Goal: Task Accomplishment & Management: Manage account settings

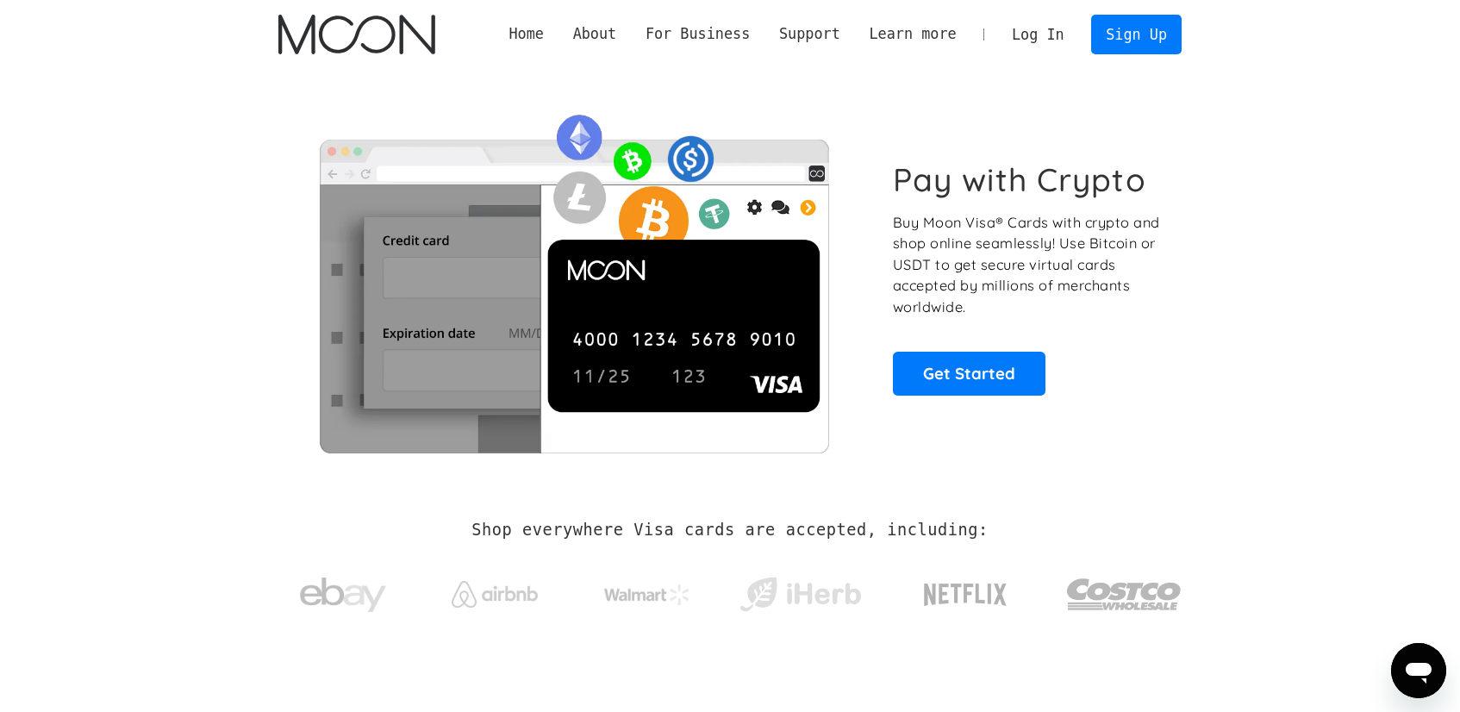
click at [1047, 20] on link "Log In" at bounding box center [1037, 35] width 81 height 38
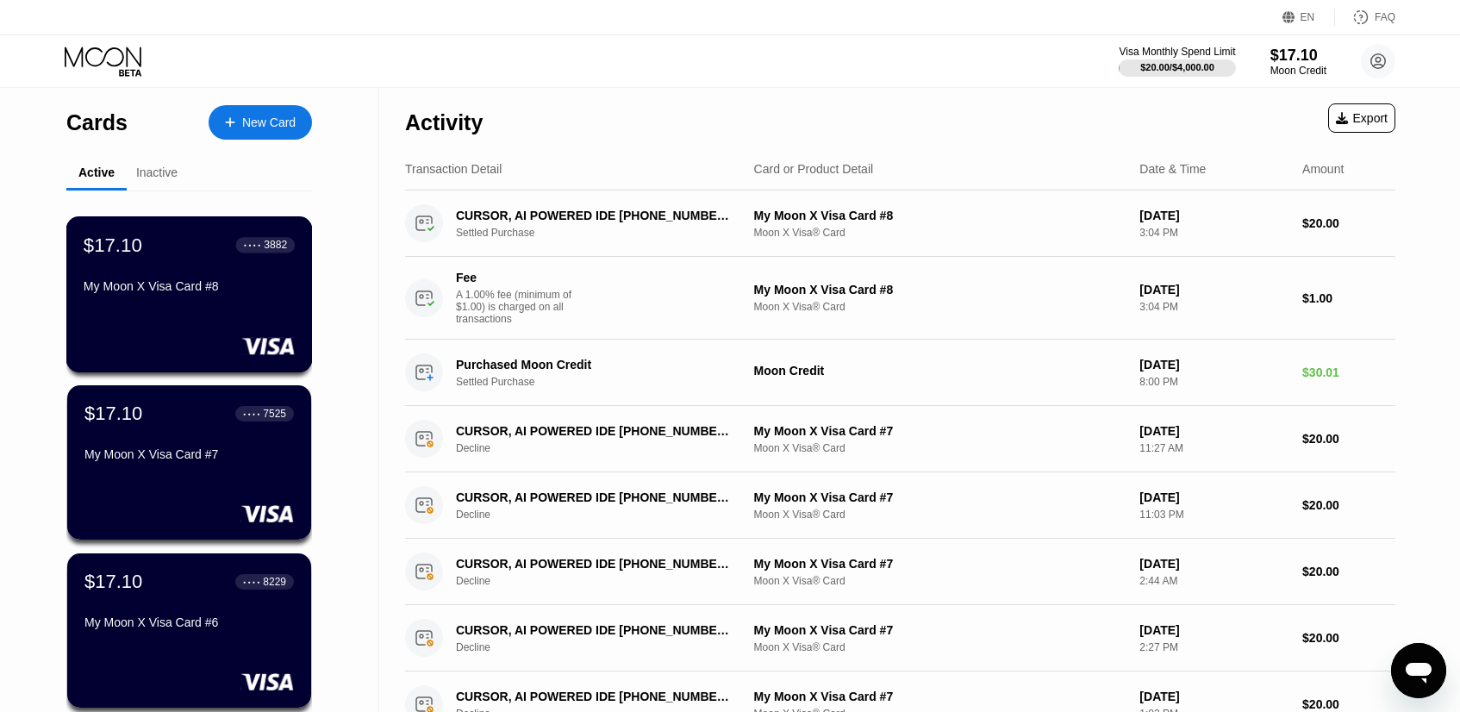
click at [191, 180] on div "Active Inactive" at bounding box center [189, 174] width 246 height 34
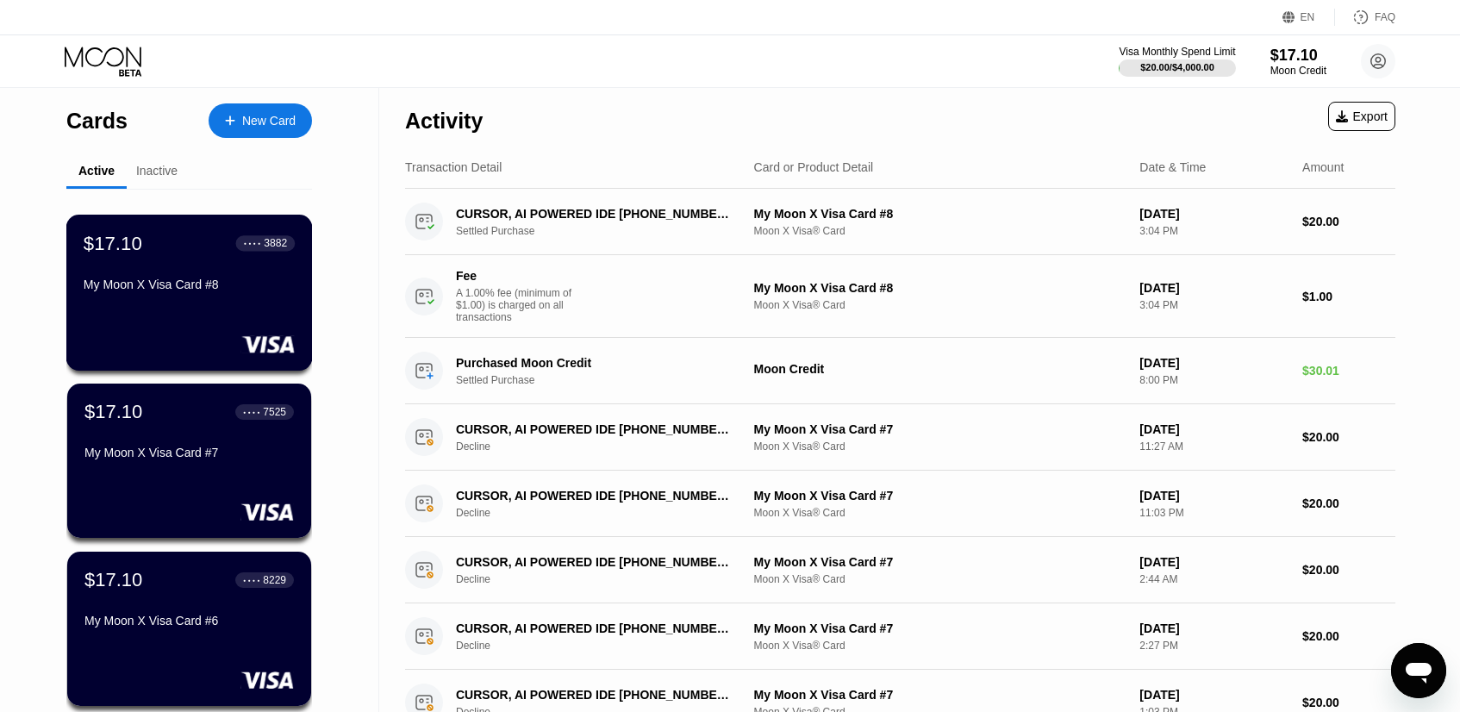
scroll to position [517, 0]
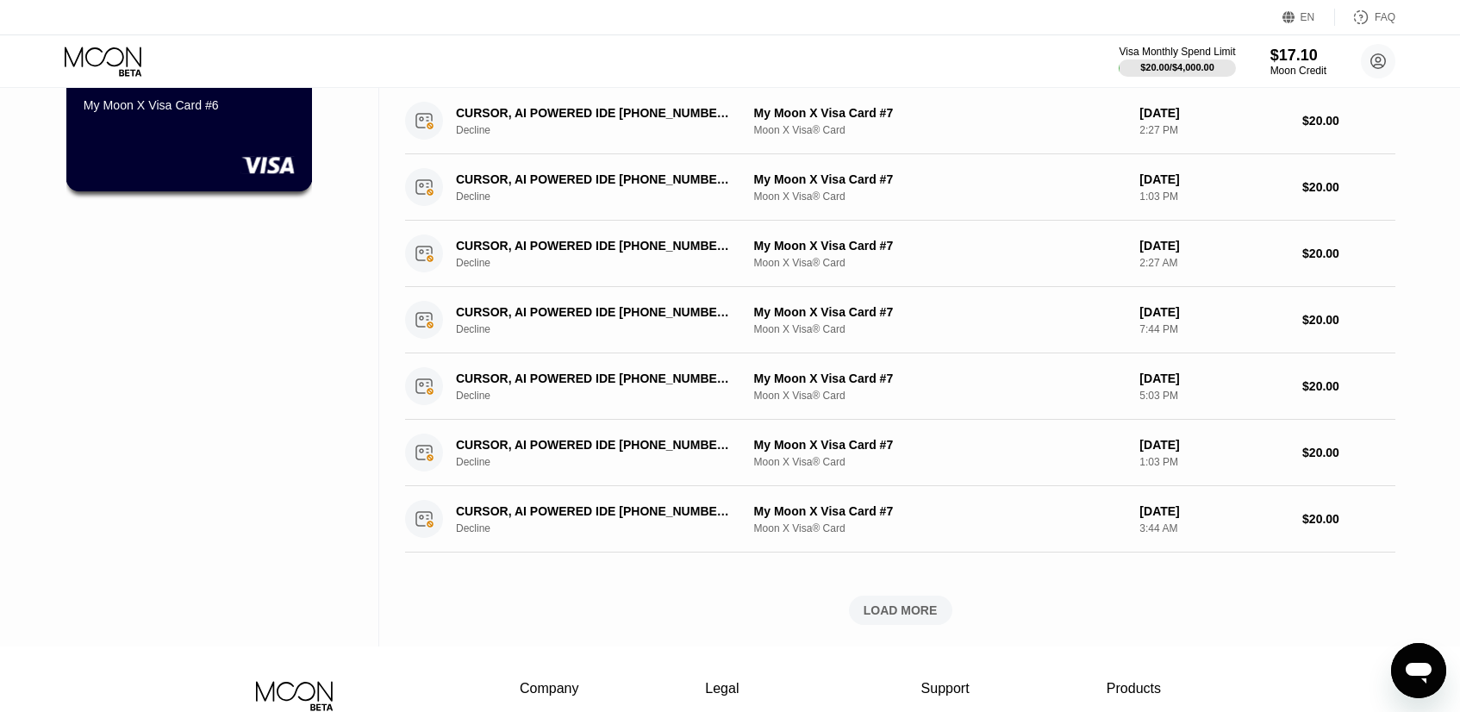
click at [166, 112] on div "My Moon X Visa Card #6" at bounding box center [189, 105] width 211 height 14
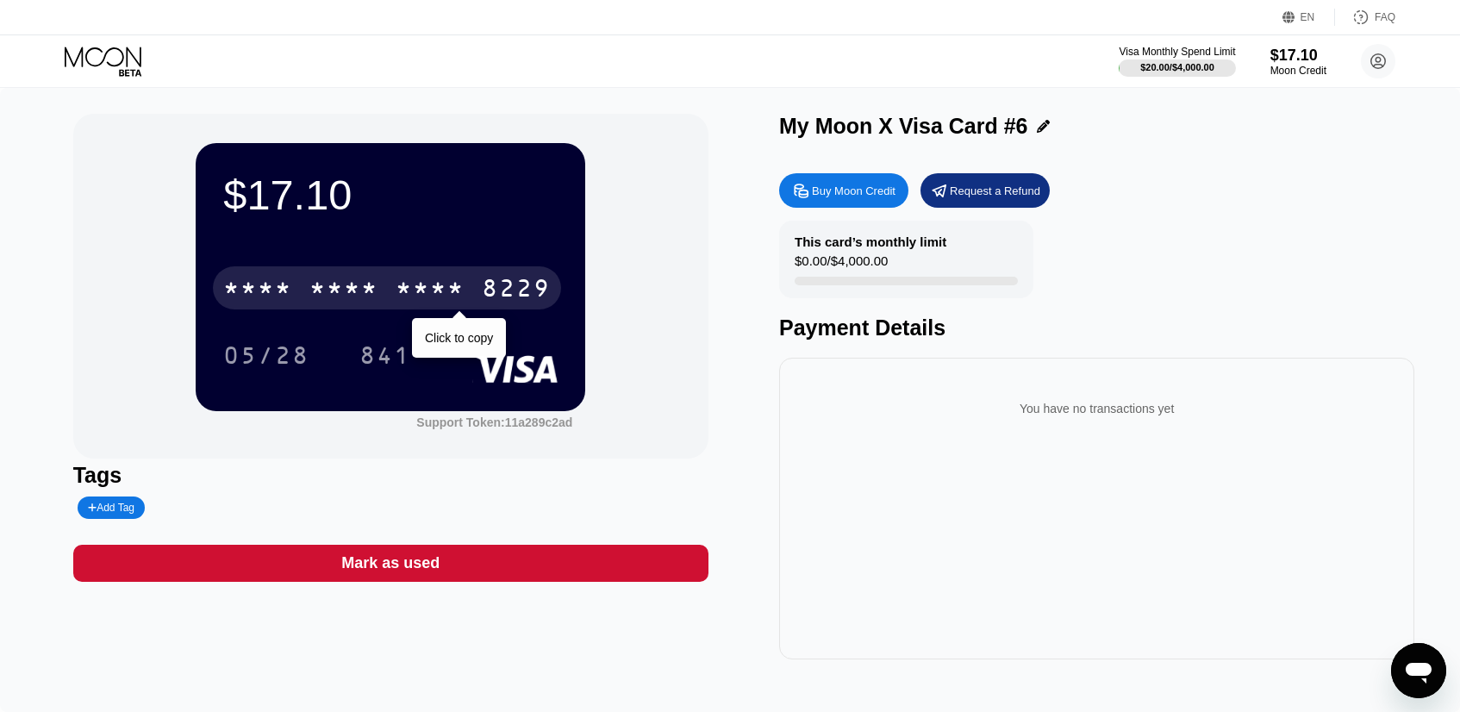
click at [539, 285] on div "8229" at bounding box center [516, 291] width 69 height 28
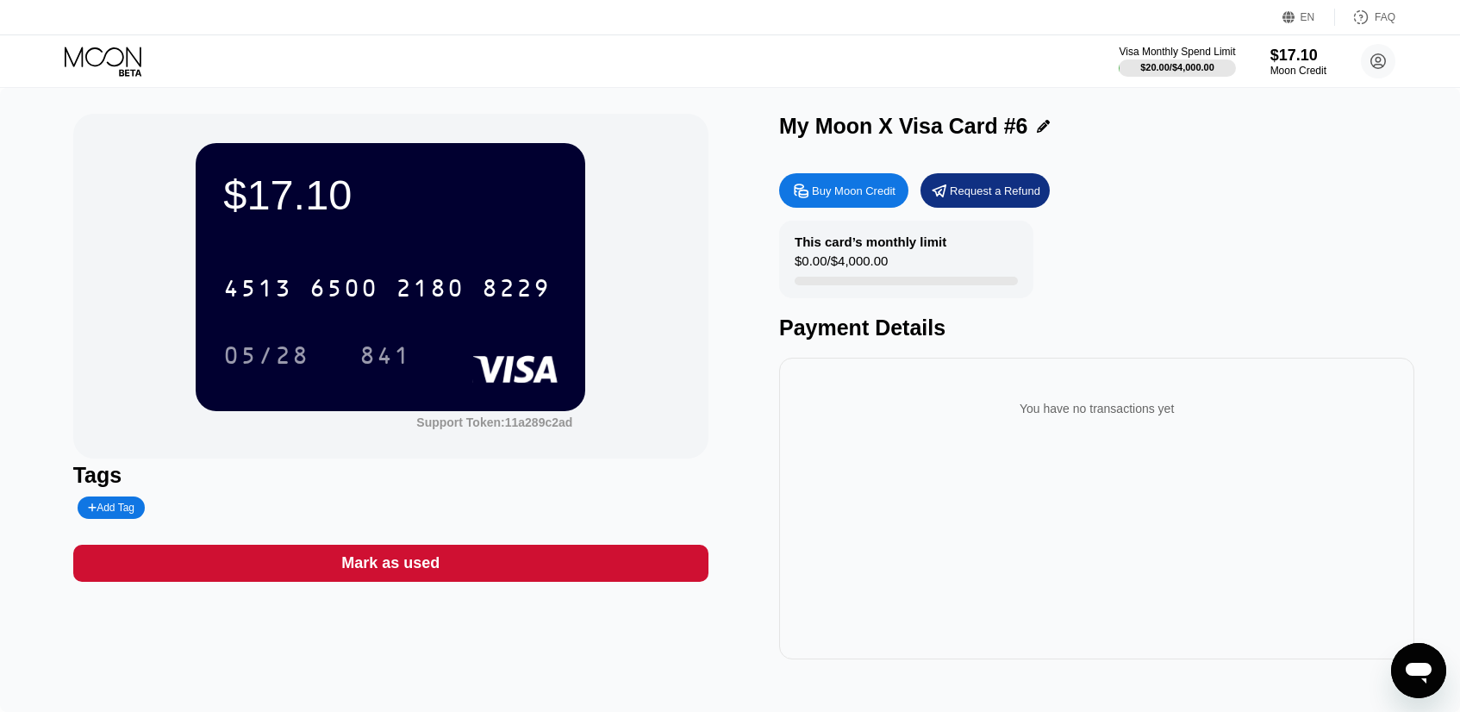
click at [716, 85] on div "Visa Monthly Spend Limit $20.00 / $4,000.00 $17.10 Moon Credit Артем [EMAIL_ADD…" at bounding box center [730, 61] width 1460 height 52
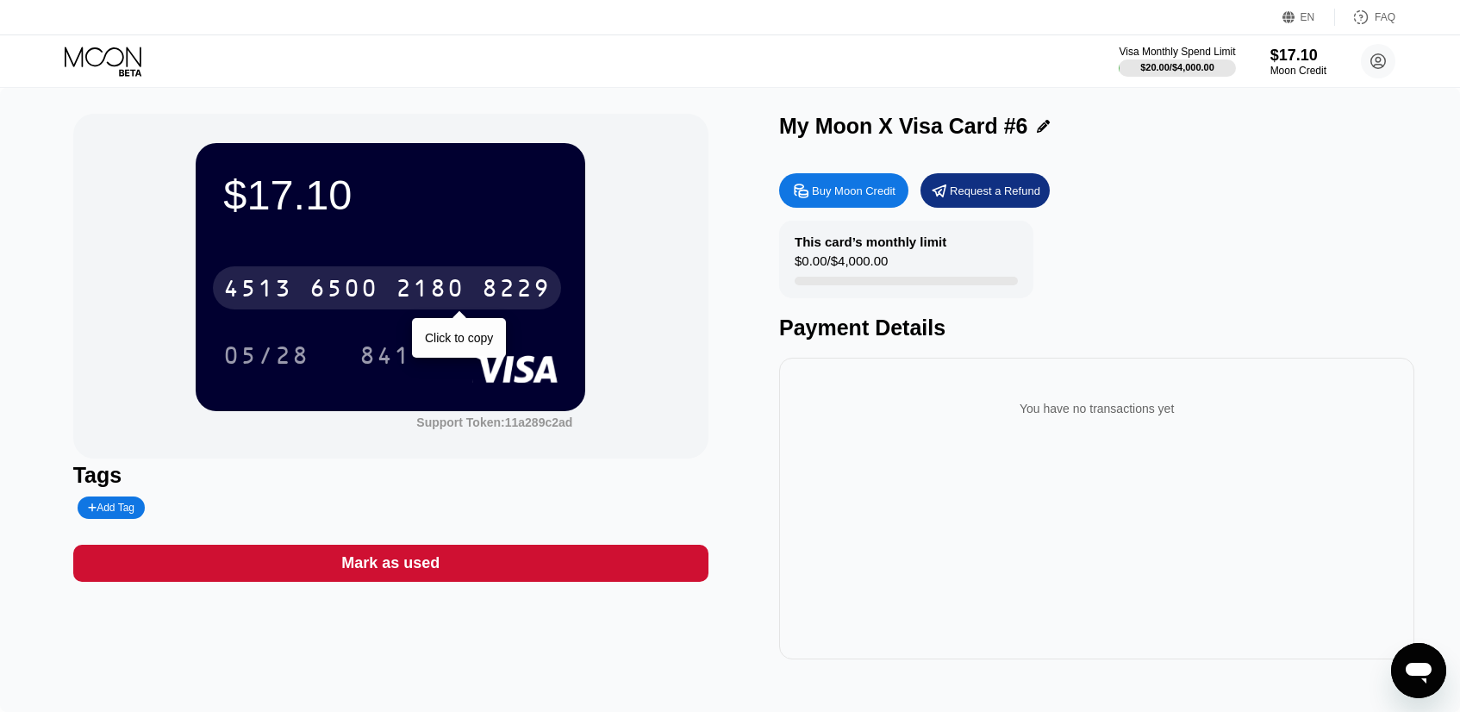
click at [397, 281] on div "2180" at bounding box center [430, 291] width 69 height 28
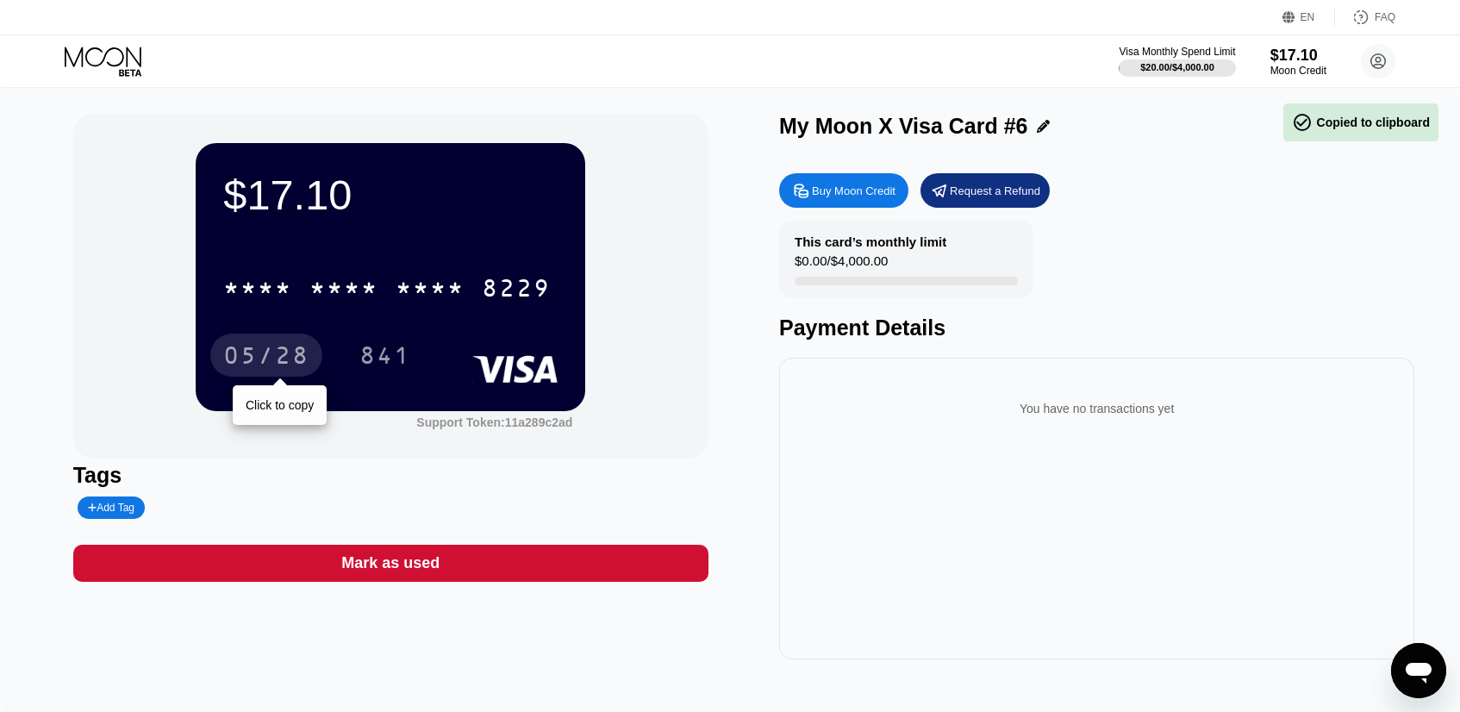
click at [246, 350] on div "05/28" at bounding box center [266, 358] width 86 height 28
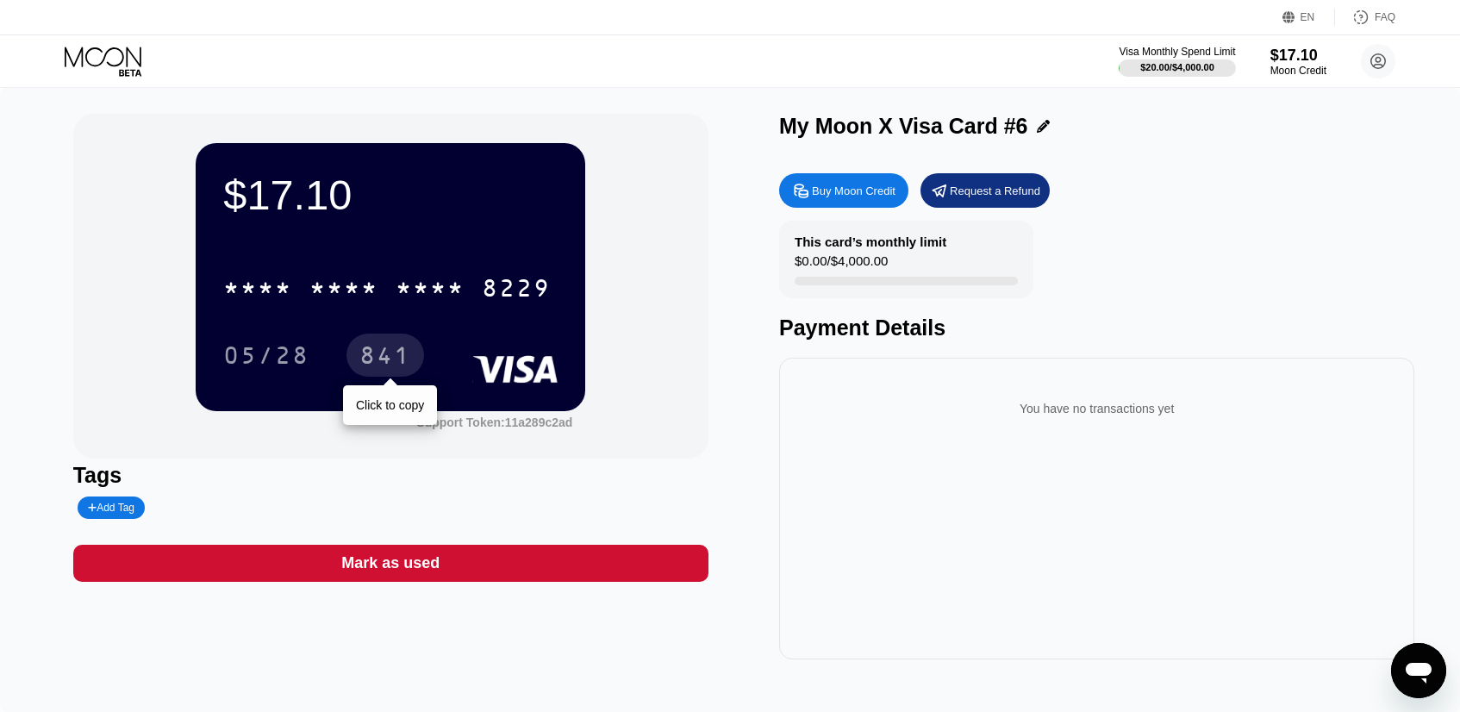
click at [366, 347] on div "841" at bounding box center [385, 358] width 52 height 28
click at [484, 299] on div "8229" at bounding box center [516, 291] width 69 height 28
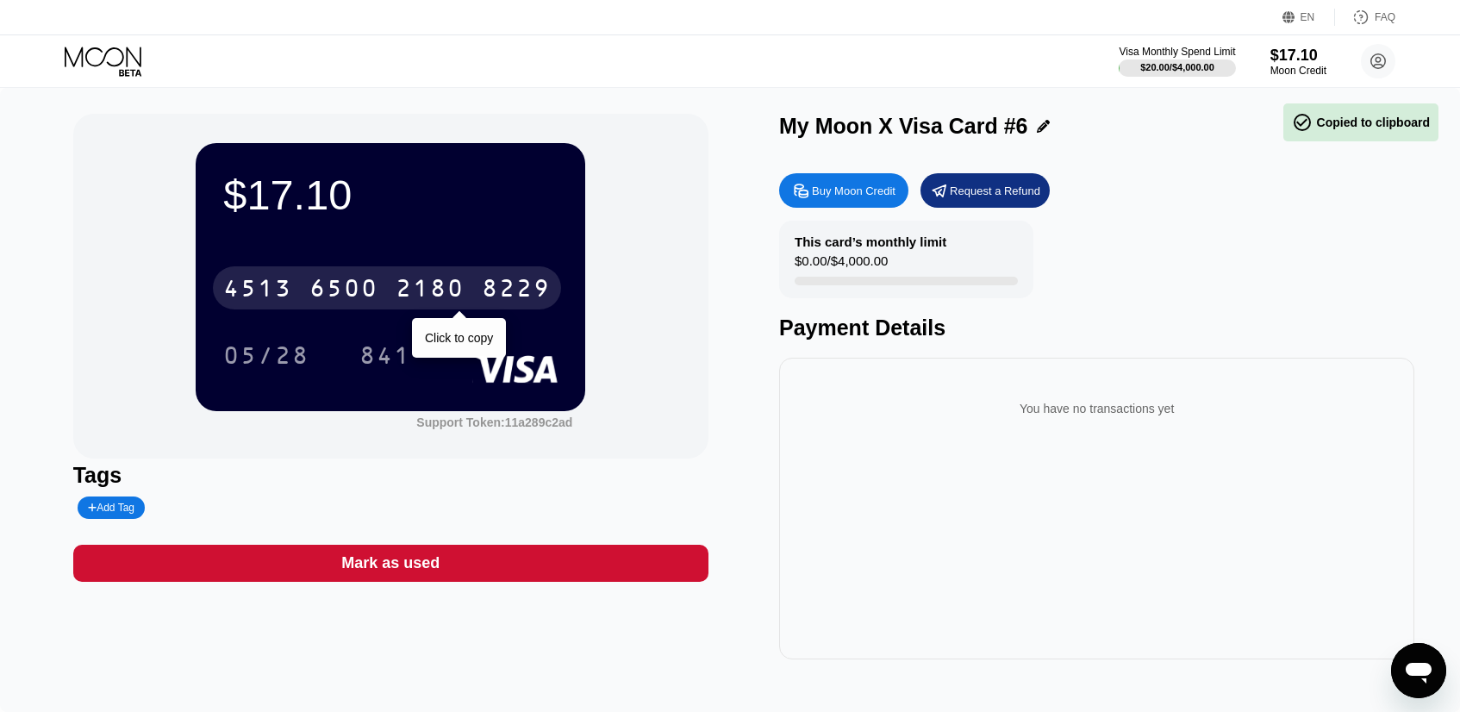
drag, startPoint x: 516, startPoint y: 287, endPoint x: 787, endPoint y: 316, distance: 272.2
click at [515, 287] on div "8229" at bounding box center [516, 291] width 69 height 28
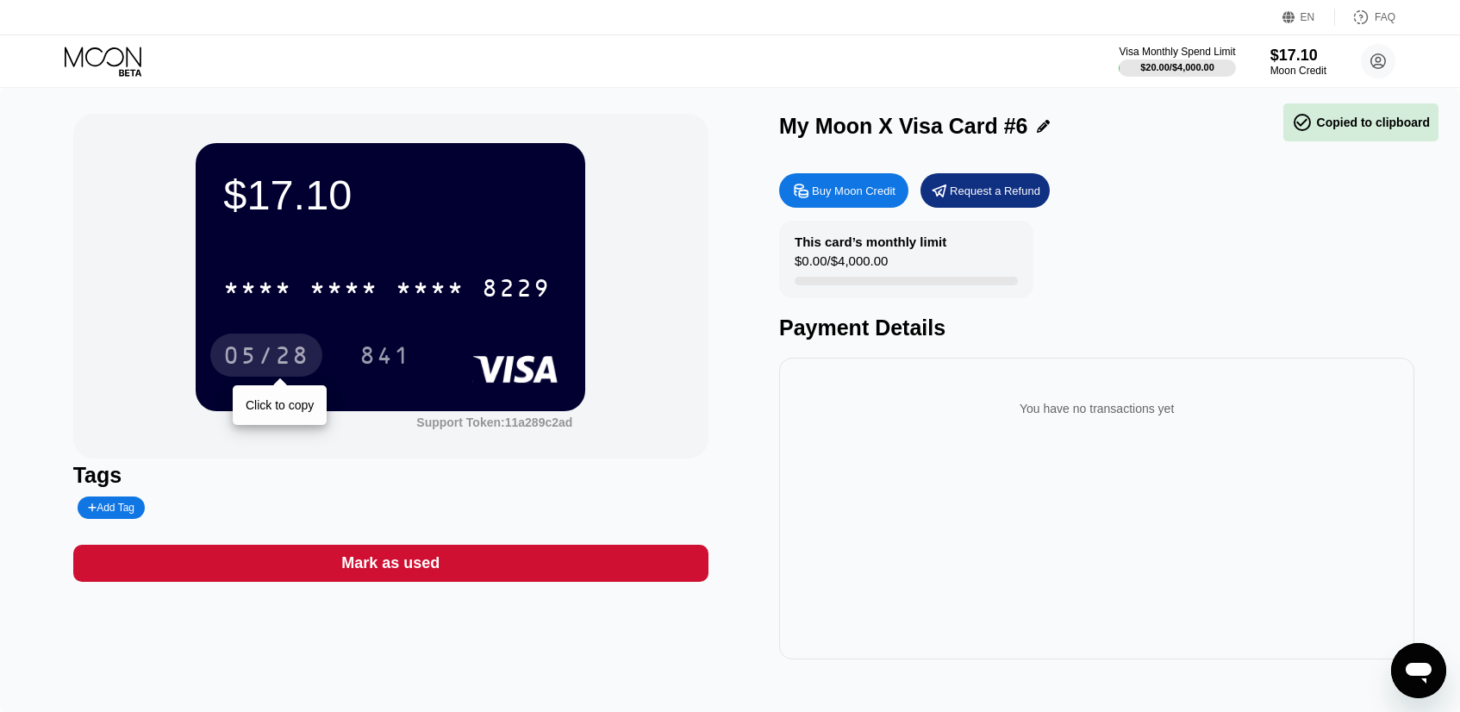
click at [285, 347] on div "05/28" at bounding box center [266, 358] width 86 height 28
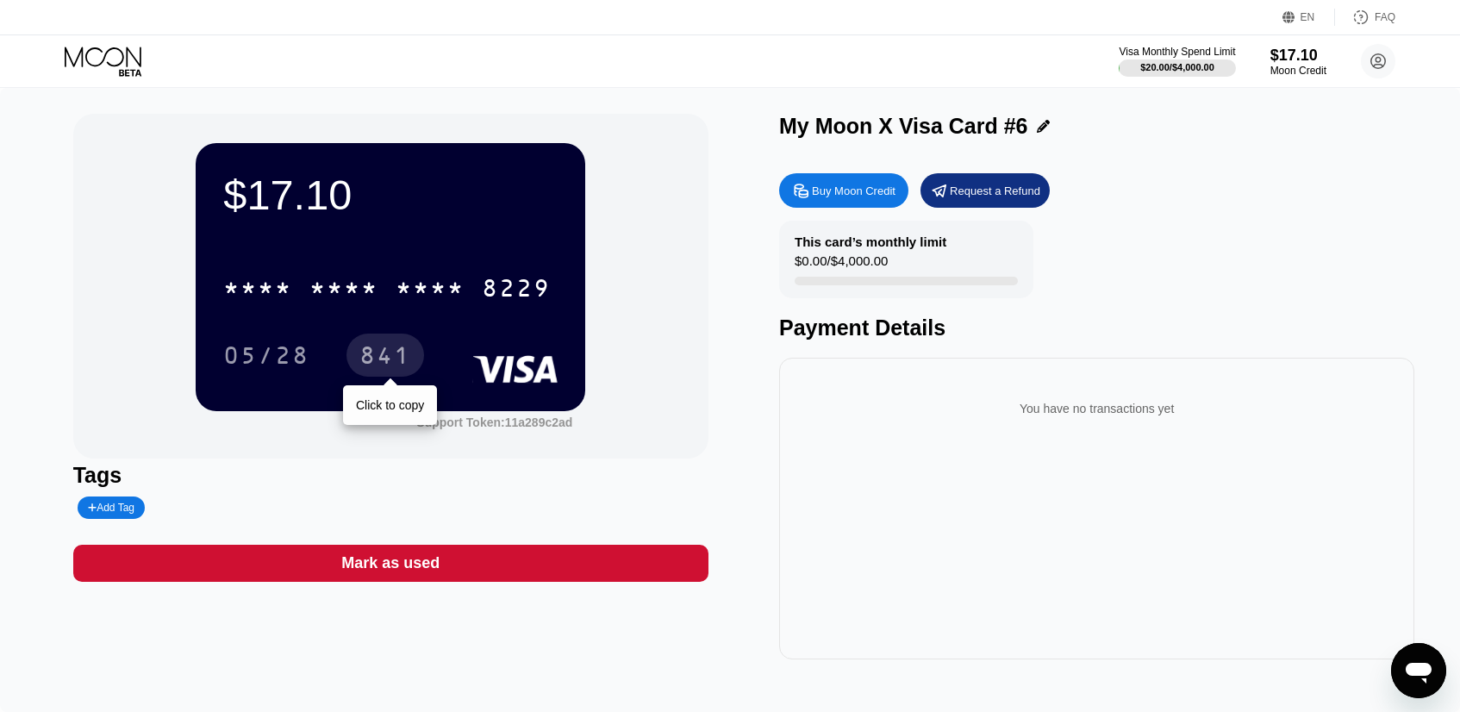
click at [375, 359] on div "841" at bounding box center [385, 358] width 52 height 28
